Goal: Task Accomplishment & Management: Manage account settings

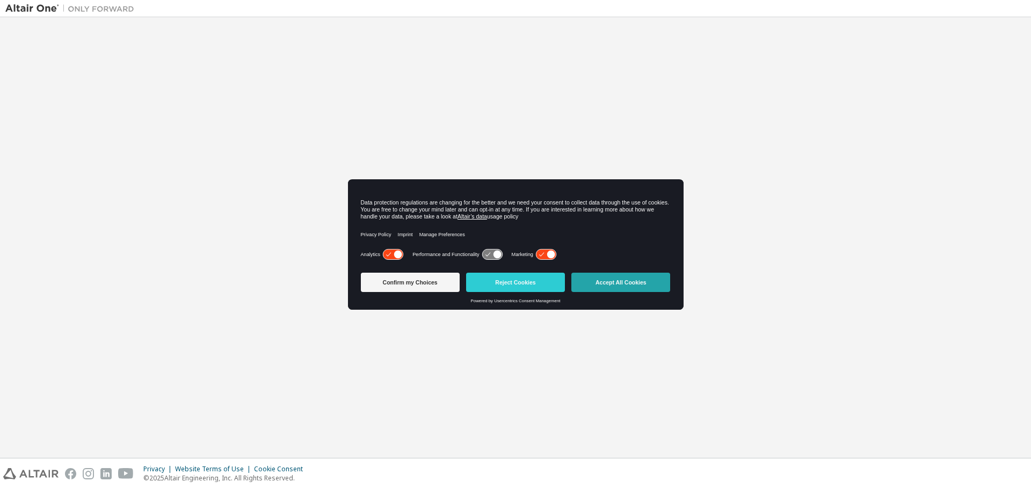
click at [630, 279] on button "Accept All Cookies" at bounding box center [620, 282] width 99 height 19
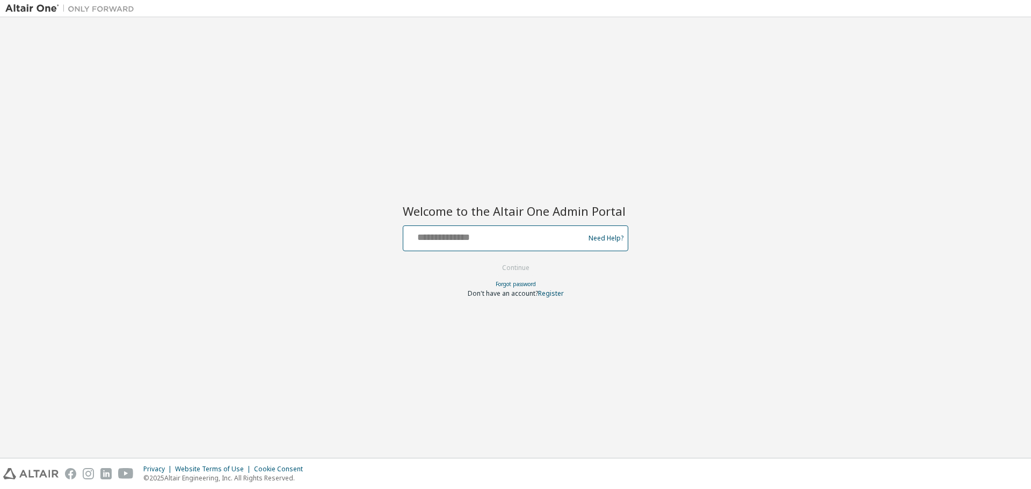
click at [490, 236] on input "text" at bounding box center [496, 236] width 176 height 16
type input "**********"
click at [520, 266] on button "Continue" at bounding box center [516, 268] width 50 height 16
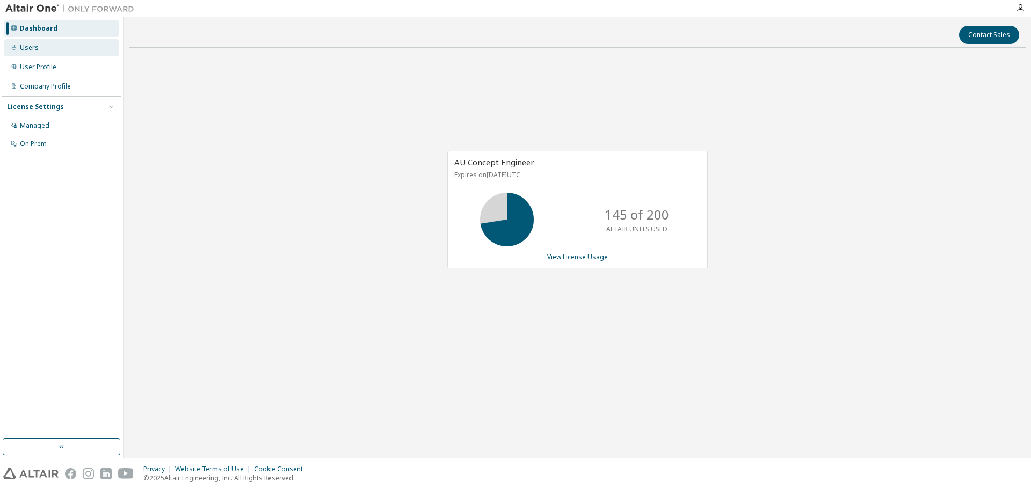
click at [24, 49] on div "Users" at bounding box center [29, 48] width 19 height 9
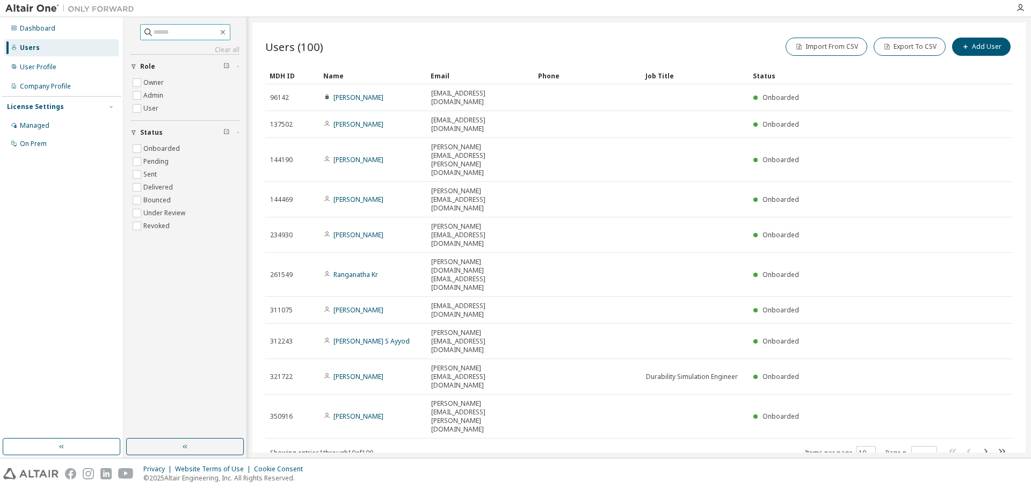
click at [185, 34] on input "text" at bounding box center [186, 32] width 64 height 11
type input "****"
click at [227, 31] on icon "button" at bounding box center [223, 32] width 9 height 9
click at [57, 123] on div "Managed" at bounding box center [61, 125] width 114 height 17
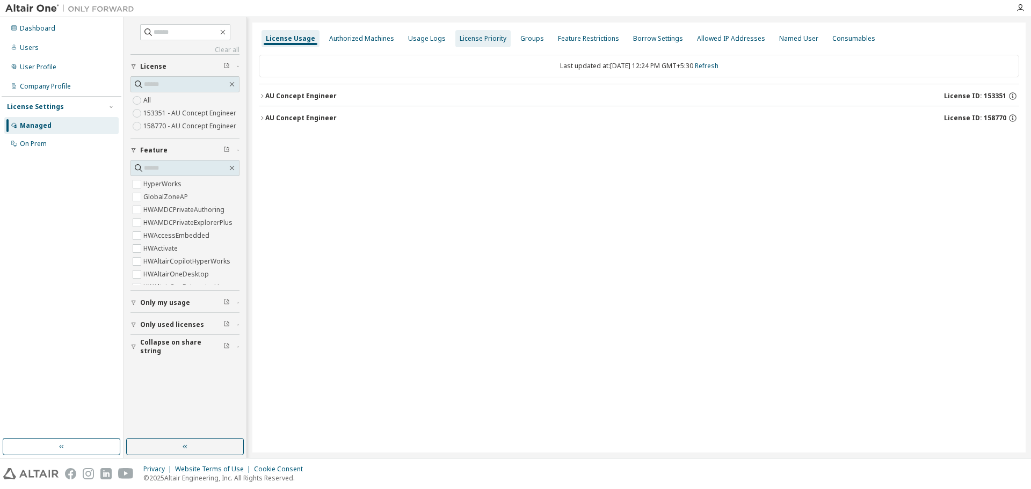
click at [467, 35] on div "License Priority" at bounding box center [483, 38] width 47 height 9
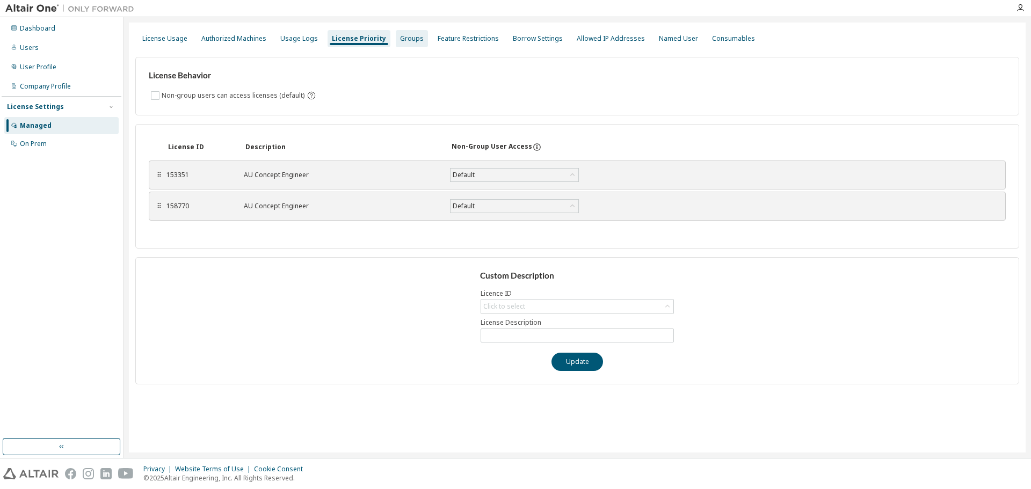
click at [403, 40] on div "Groups" at bounding box center [412, 38] width 24 height 9
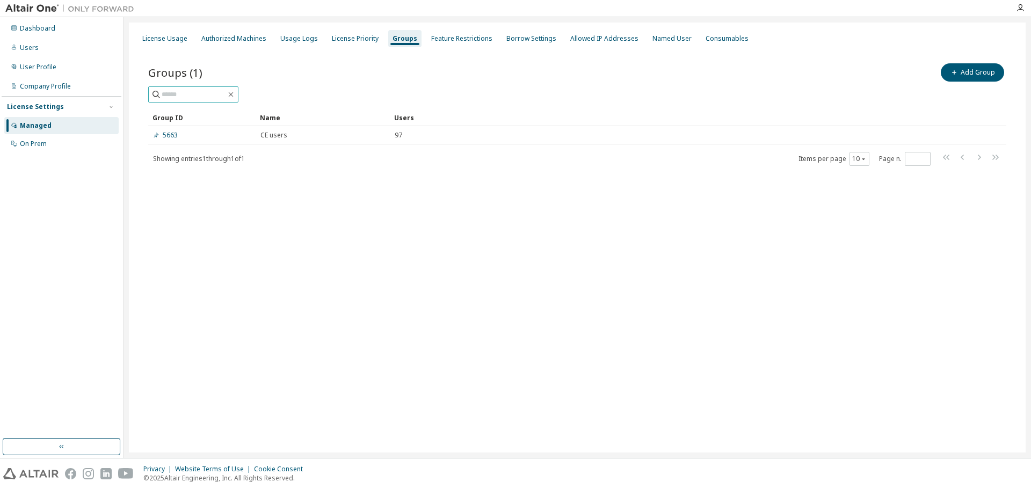
click at [193, 95] on input "text" at bounding box center [194, 94] width 64 height 11
click at [337, 42] on div "License Priority" at bounding box center [355, 38] width 47 height 9
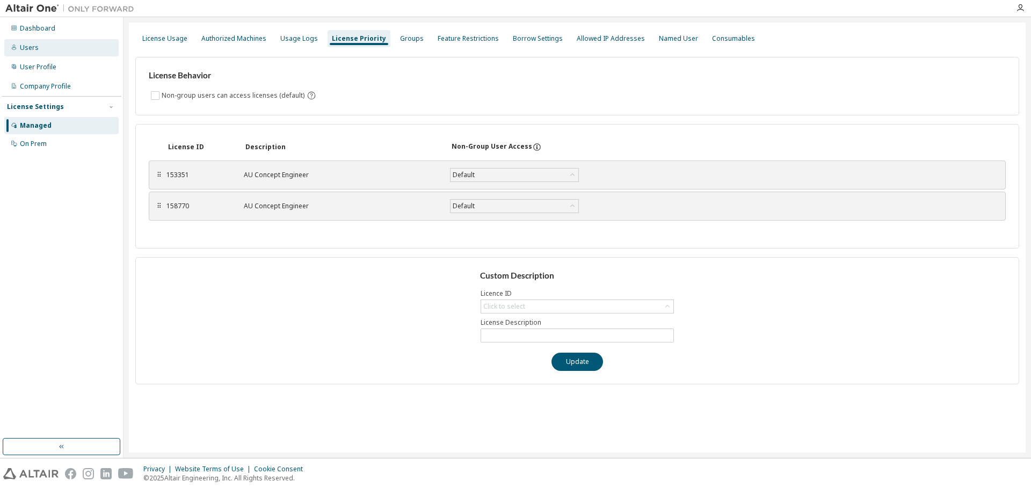
click at [58, 48] on div "Users" at bounding box center [61, 47] width 114 height 17
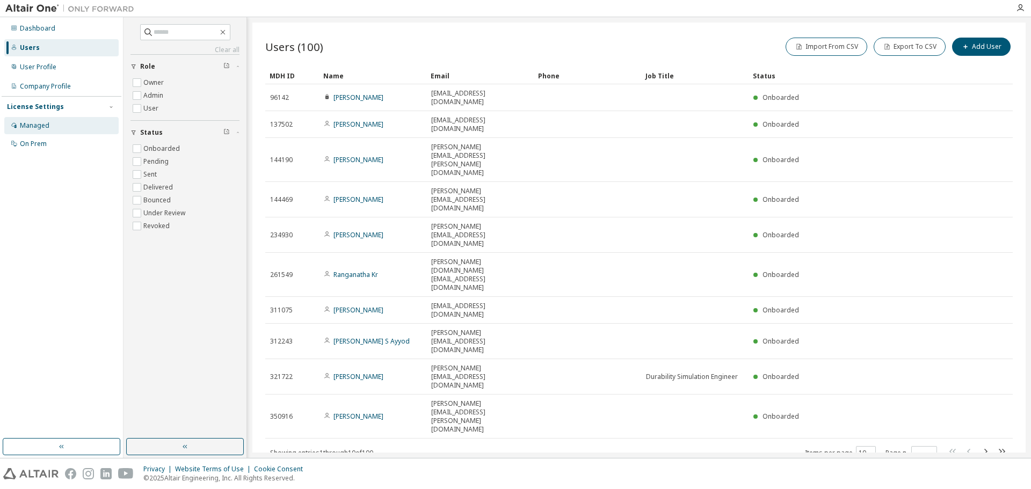
click at [57, 121] on div "Managed" at bounding box center [61, 125] width 114 height 17
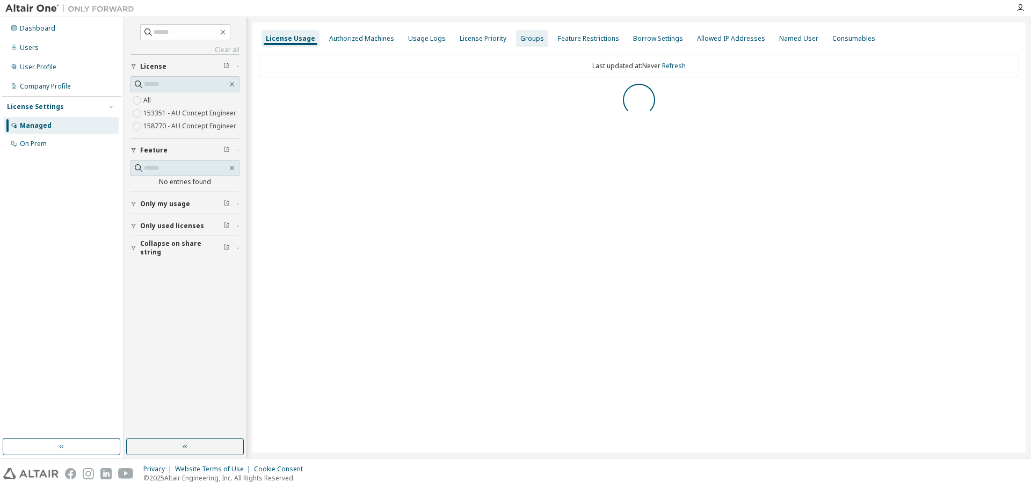
click at [525, 41] on div "Groups" at bounding box center [532, 38] width 24 height 9
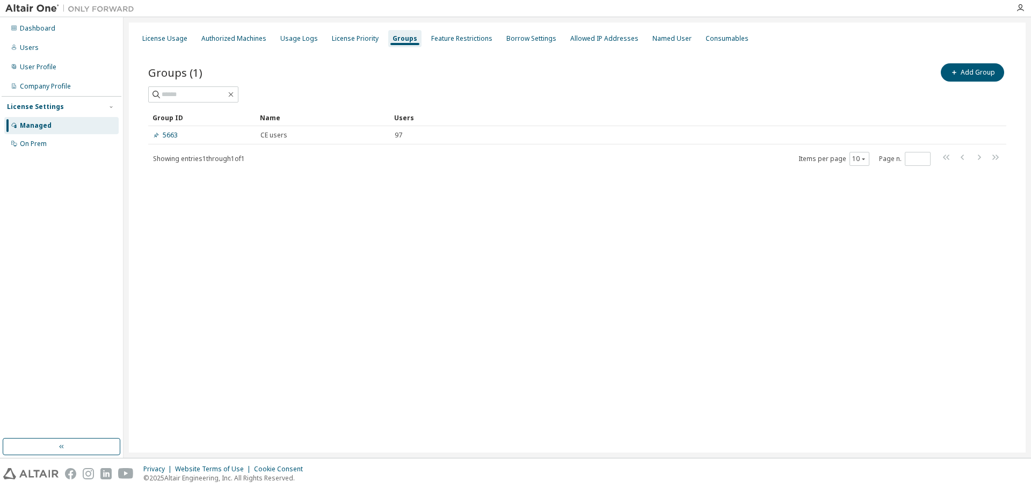
click at [174, 138] on link "5663" at bounding box center [165, 135] width 25 height 9
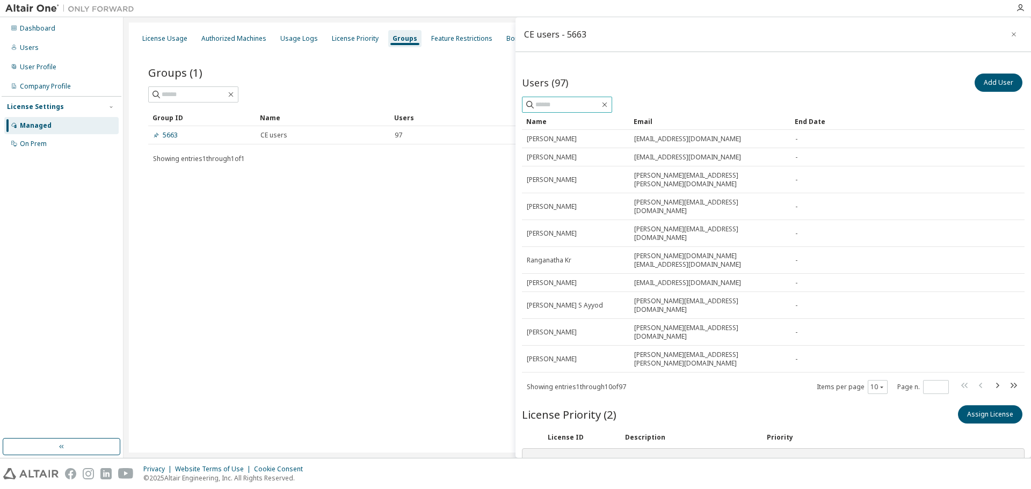
click at [586, 107] on input "text" at bounding box center [568, 104] width 64 height 11
type input "*******"
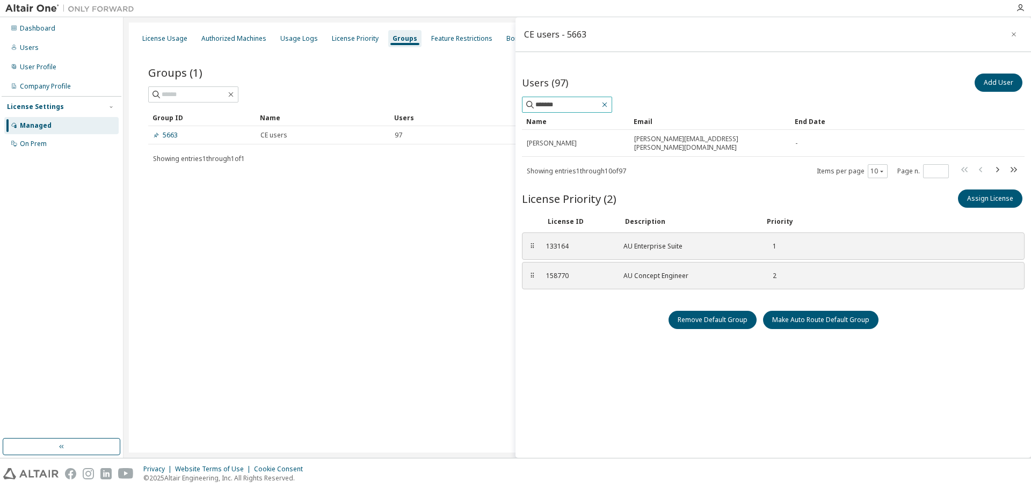
click at [609, 102] on icon "button" at bounding box center [604, 104] width 9 height 9
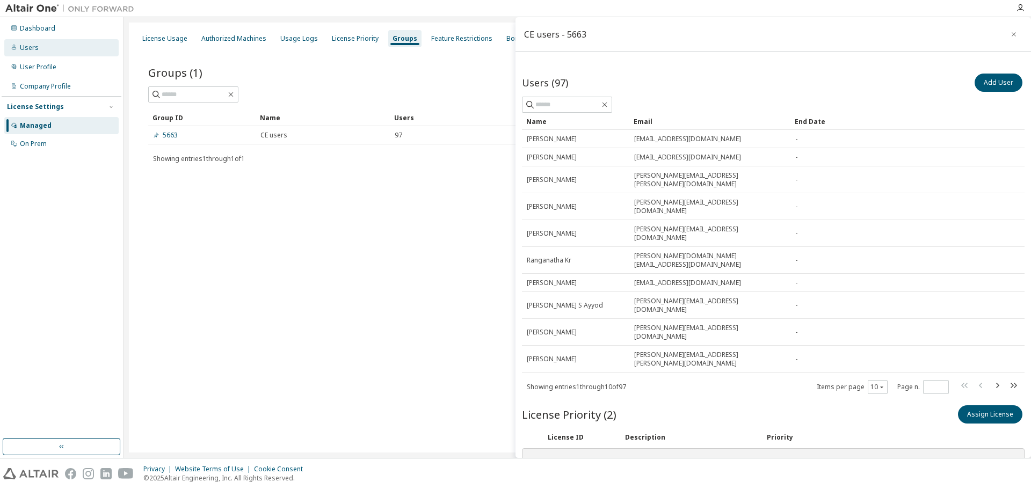
click at [48, 50] on div "Users" at bounding box center [61, 47] width 114 height 17
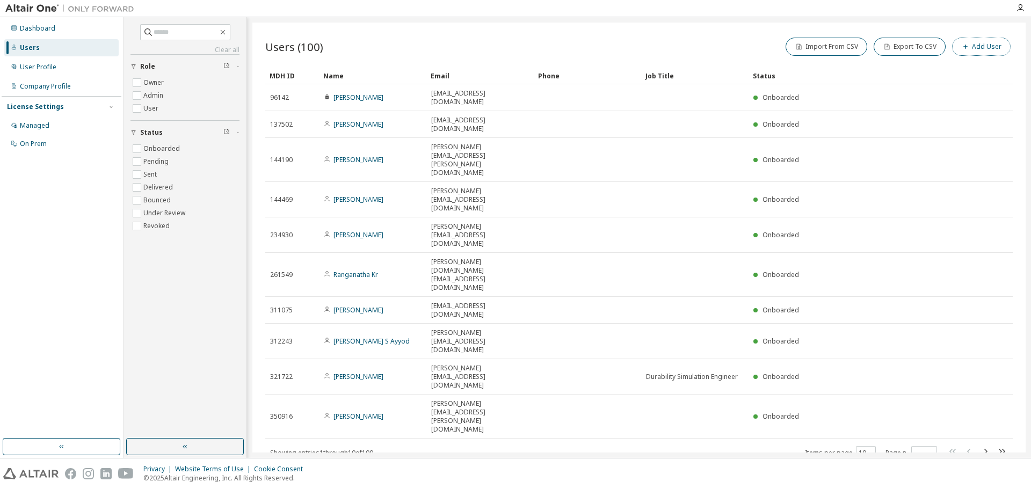
click at [989, 48] on button "Add User" at bounding box center [981, 47] width 59 height 18
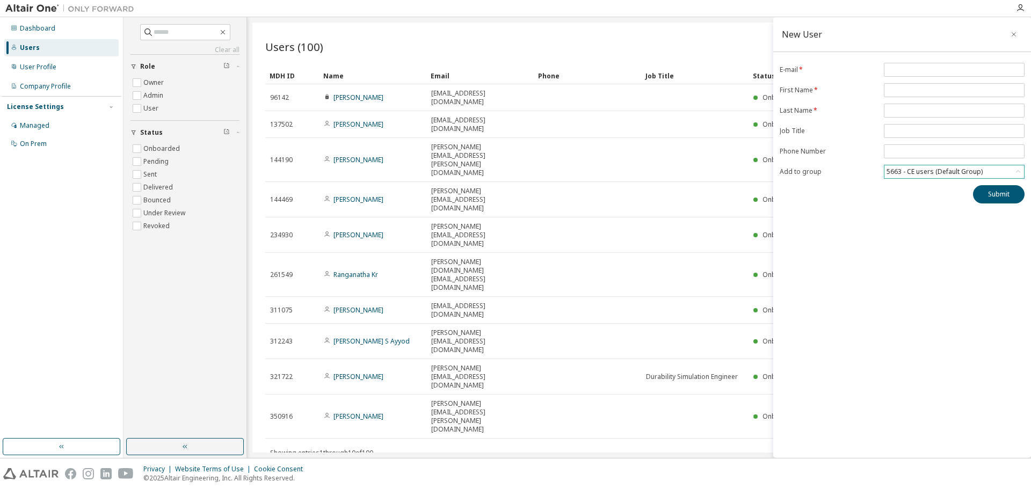
click at [920, 175] on div "5663 - CE users (Default Group)" at bounding box center [934, 172] width 99 height 12
click at [1014, 37] on icon "button" at bounding box center [1014, 34] width 8 height 9
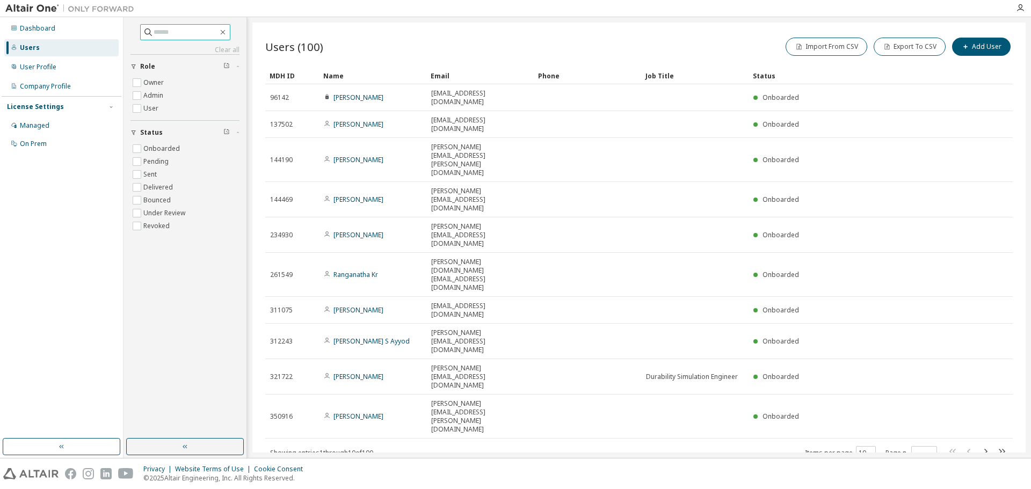
click at [185, 34] on input "text" at bounding box center [186, 32] width 64 height 11
type input "*******"
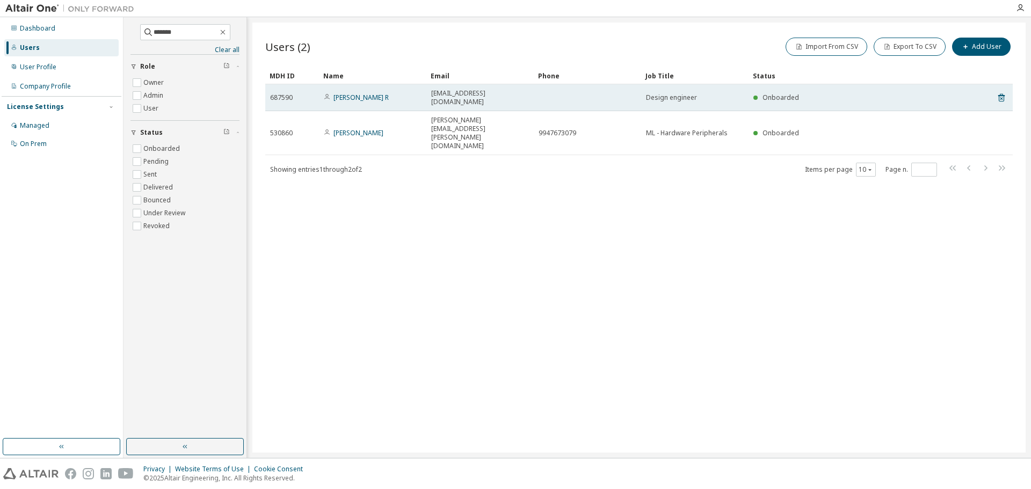
click at [365, 98] on td "[PERSON_NAME] R" at bounding box center [372, 97] width 107 height 27
click at [366, 93] on link "[PERSON_NAME] R" at bounding box center [361, 97] width 55 height 9
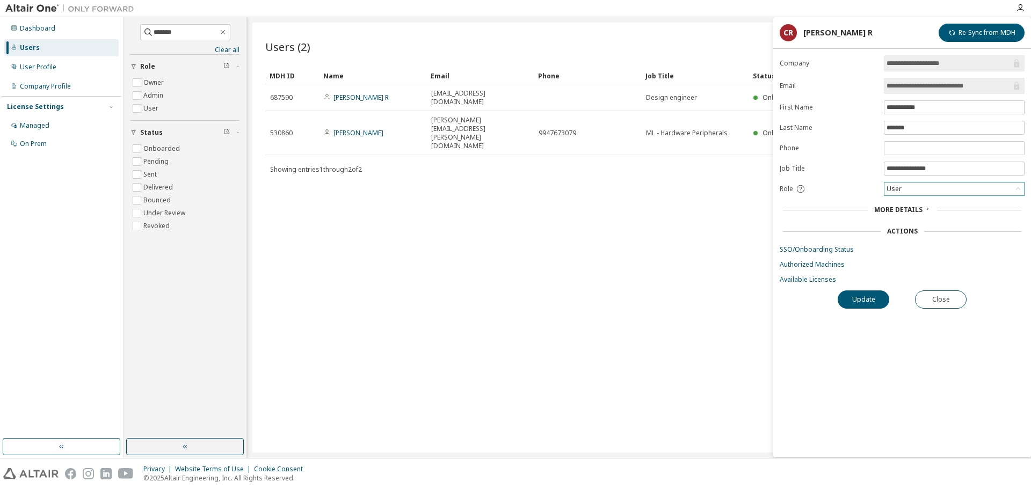
click at [918, 192] on div "User" at bounding box center [955, 189] width 140 height 13
click at [918, 211] on span "More Details" at bounding box center [898, 209] width 48 height 9
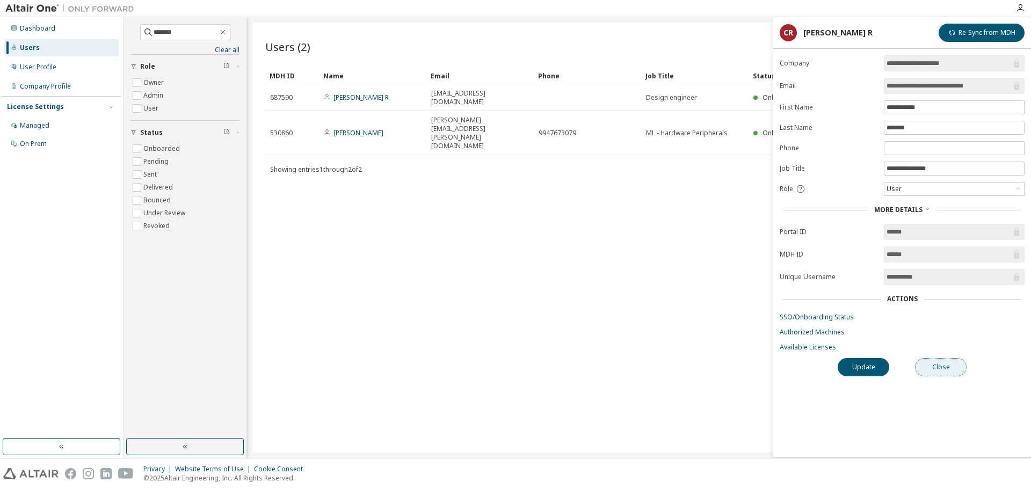
click at [943, 366] on button "Close" at bounding box center [941, 367] width 52 height 18
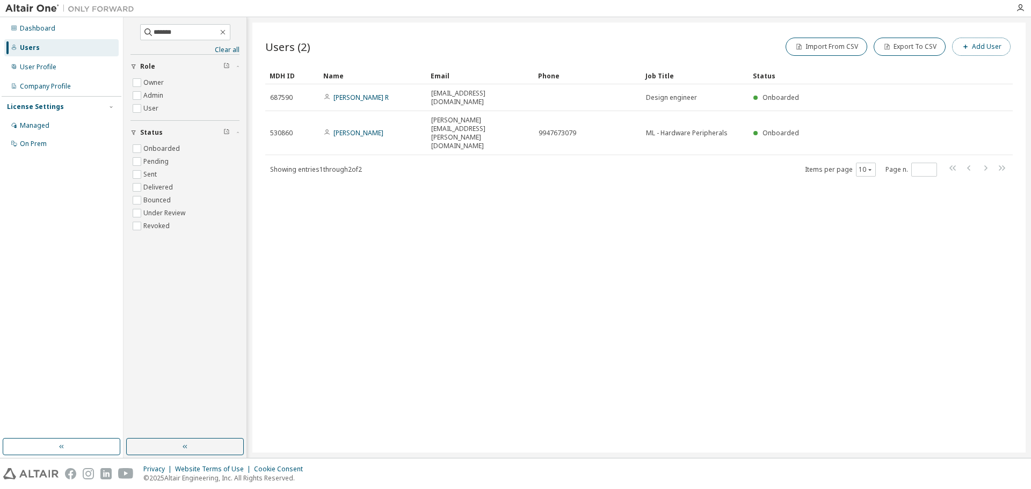
click at [985, 47] on button "Add User" at bounding box center [981, 47] width 59 height 18
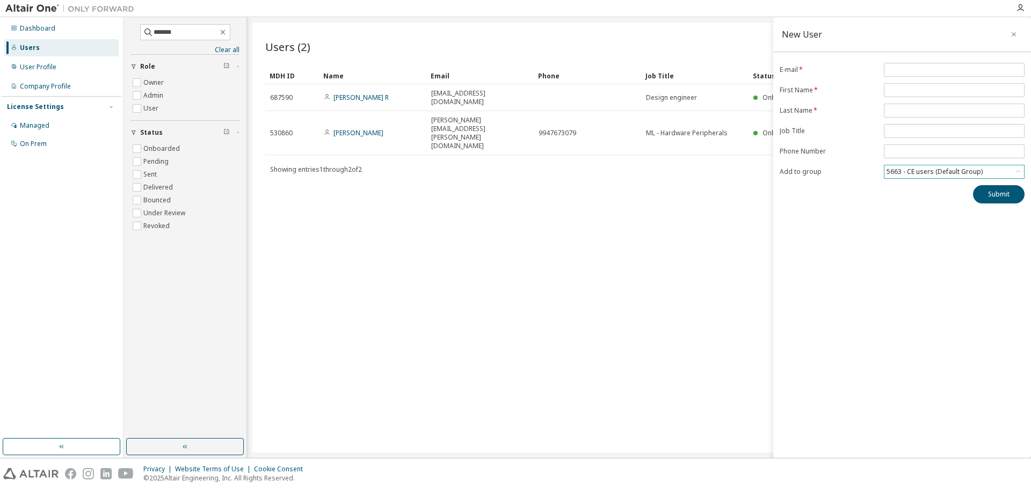
click at [947, 175] on div "5663 - CE users (Default Group)" at bounding box center [934, 172] width 99 height 12
click at [895, 254] on div "New User E-mail * First Name * Last Name * Job Title Phone Number Add to group …" at bounding box center [902, 237] width 258 height 441
click at [1014, 28] on button "button" at bounding box center [1013, 34] width 17 height 17
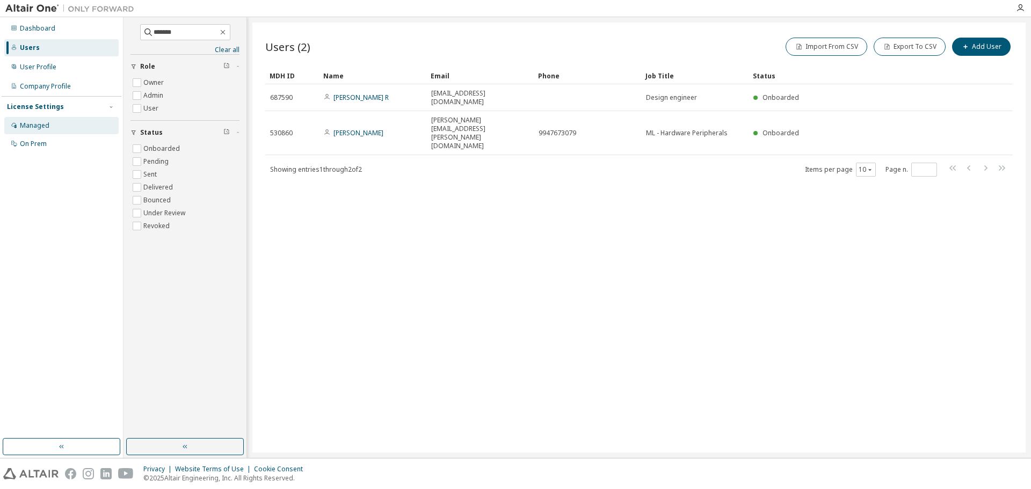
click at [65, 125] on div "Managed" at bounding box center [61, 125] width 114 height 17
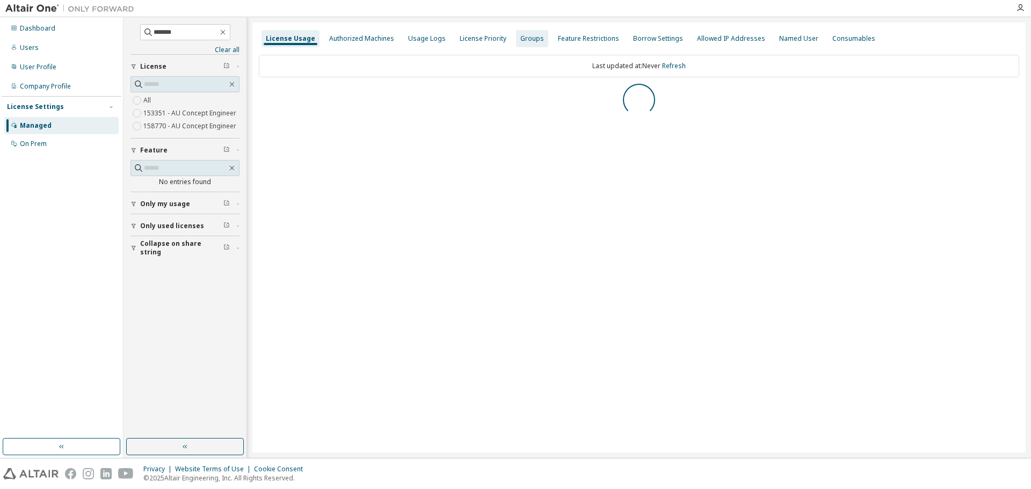
click at [520, 35] on div "Groups" at bounding box center [532, 38] width 24 height 9
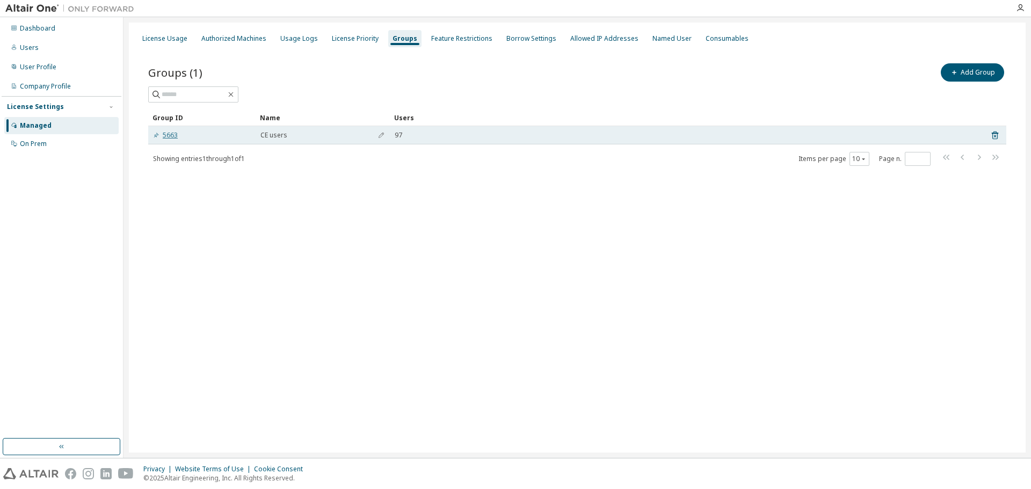
click at [175, 137] on link "5663" at bounding box center [165, 135] width 25 height 9
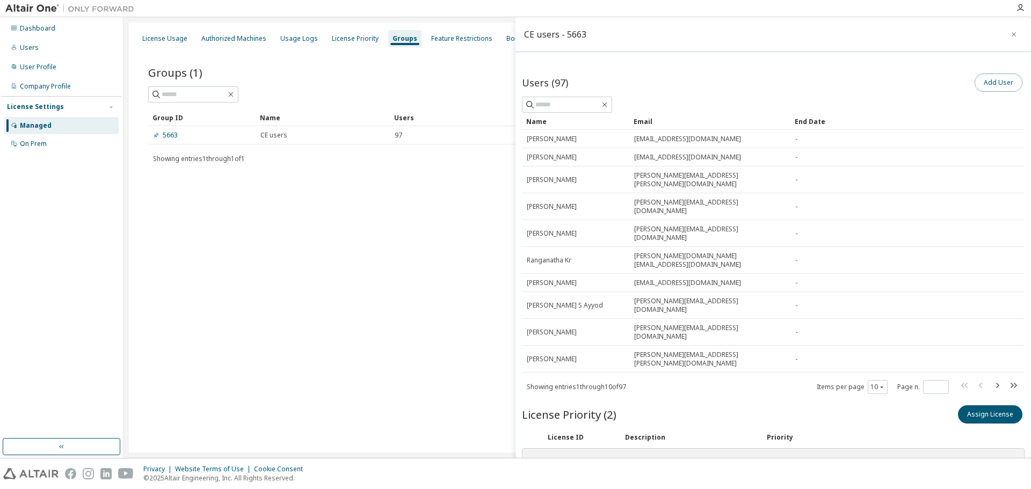
click at [986, 85] on button "Add User" at bounding box center [999, 83] width 48 height 18
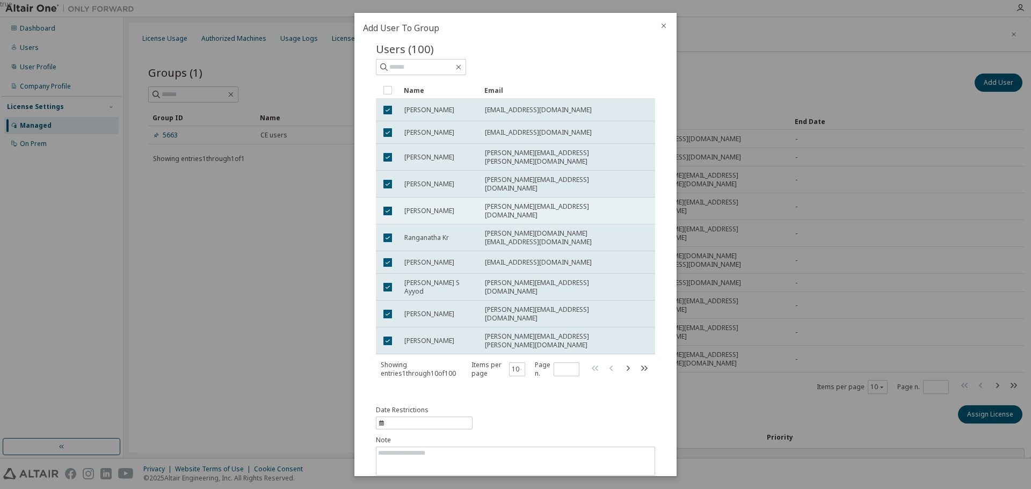
scroll to position [39, 0]
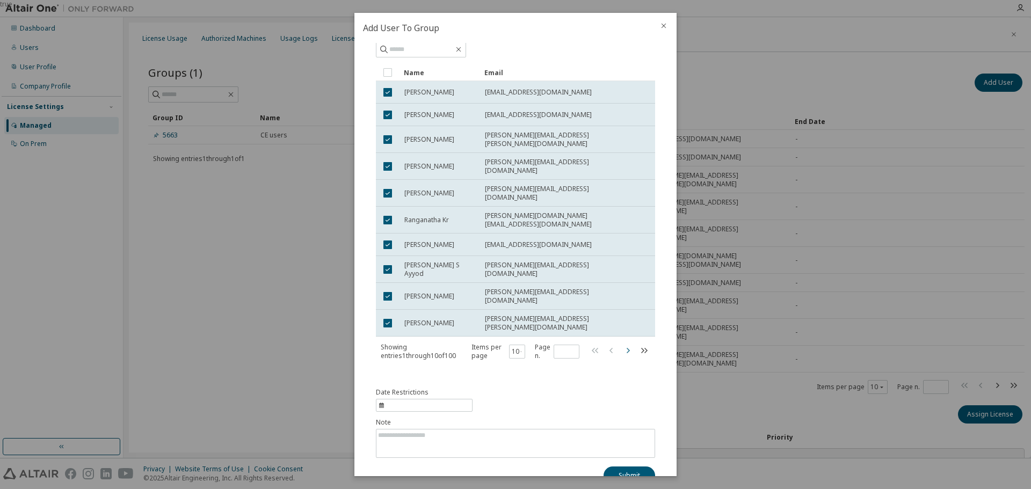
click at [627, 344] on icon "button" at bounding box center [627, 350] width 13 height 13
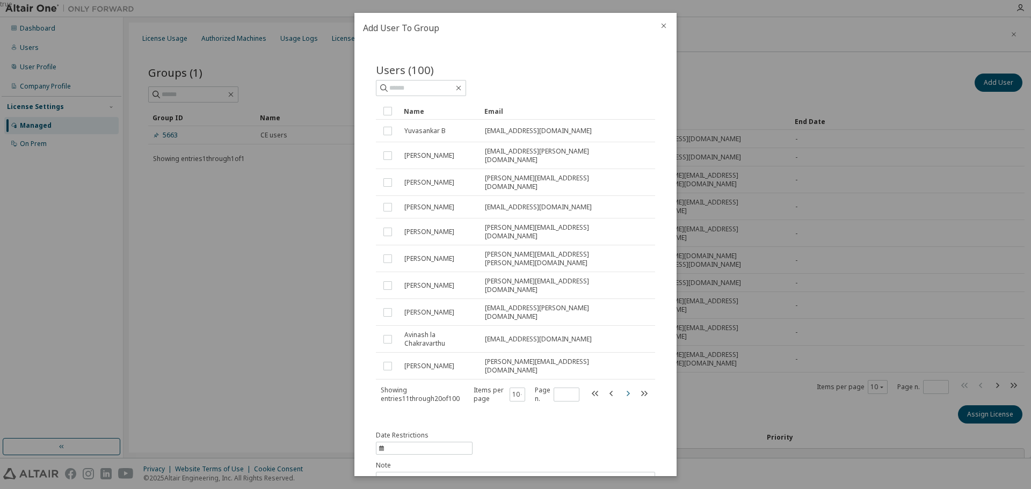
click at [622, 387] on icon "button" at bounding box center [627, 393] width 13 height 13
type input "*"
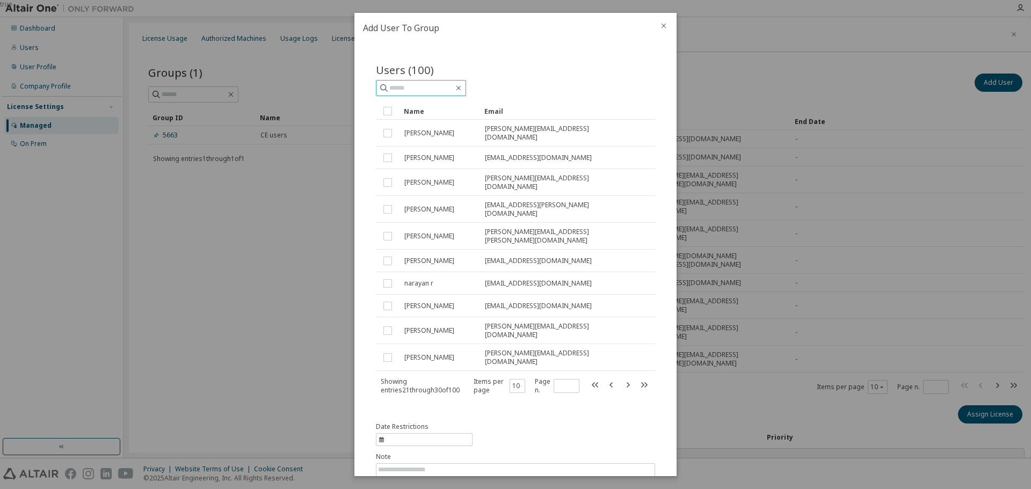
click at [431, 90] on input "text" at bounding box center [421, 88] width 64 height 11
type input "*******"
type input "*"
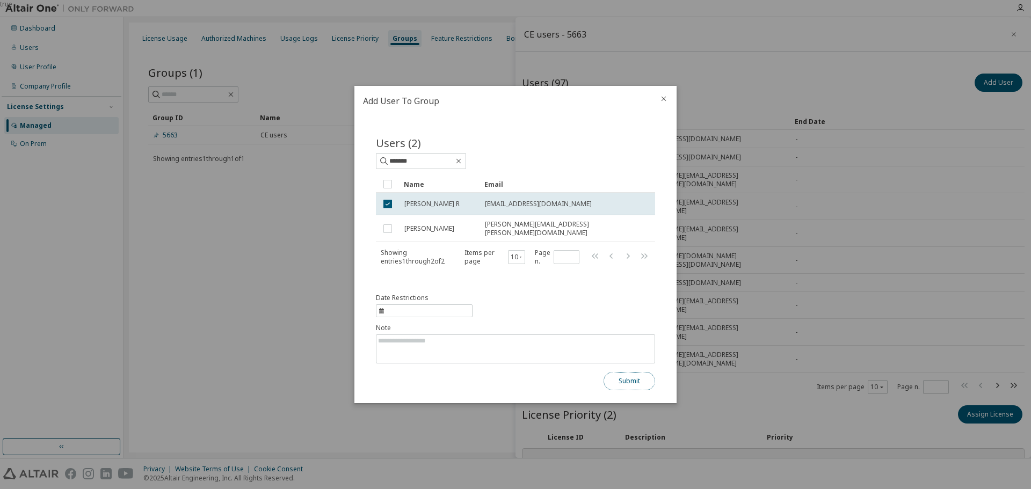
click at [628, 379] on button "Submit" at bounding box center [630, 381] width 52 height 18
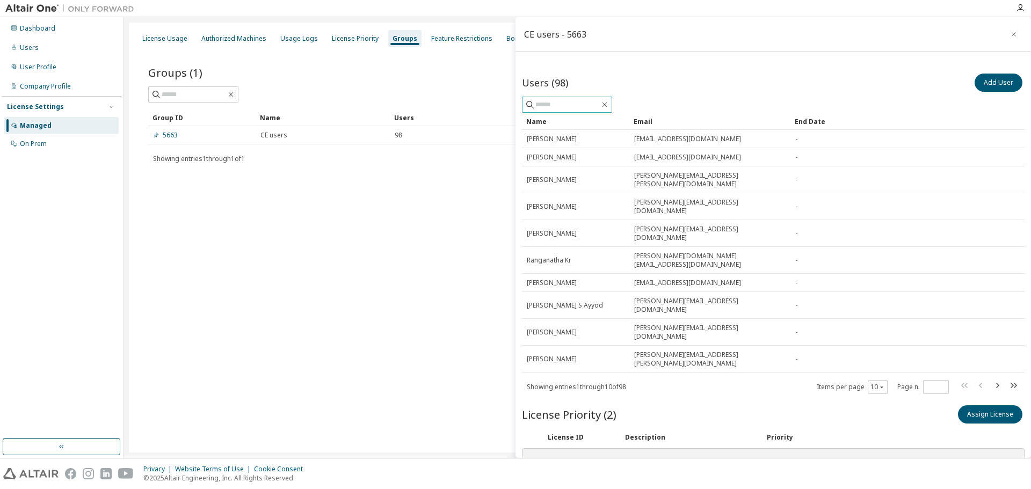
click at [576, 106] on input "text" at bounding box center [568, 104] width 64 height 11
type input "*******"
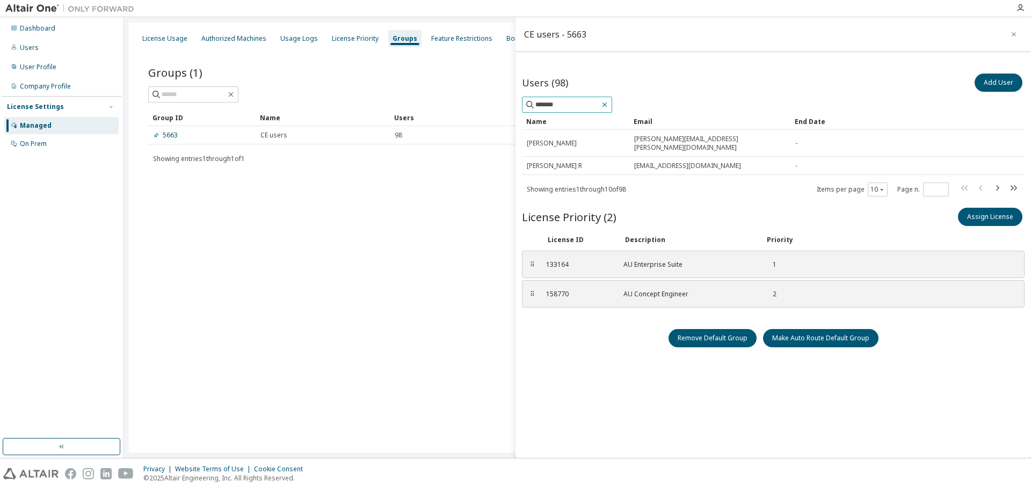
click at [609, 105] on icon "button" at bounding box center [604, 104] width 9 height 9
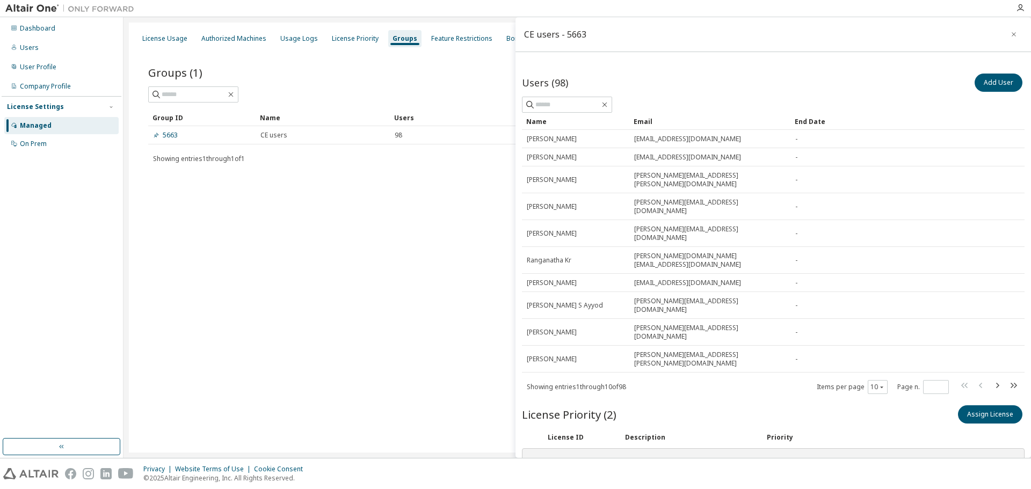
click at [430, 228] on div "License Usage Authorized Machines Usage Logs License Priority Groups Feature Re…" at bounding box center [577, 238] width 897 height 430
click at [1010, 37] on icon "button" at bounding box center [1014, 34] width 8 height 9
